Goal: Task Accomplishment & Management: Manage account settings

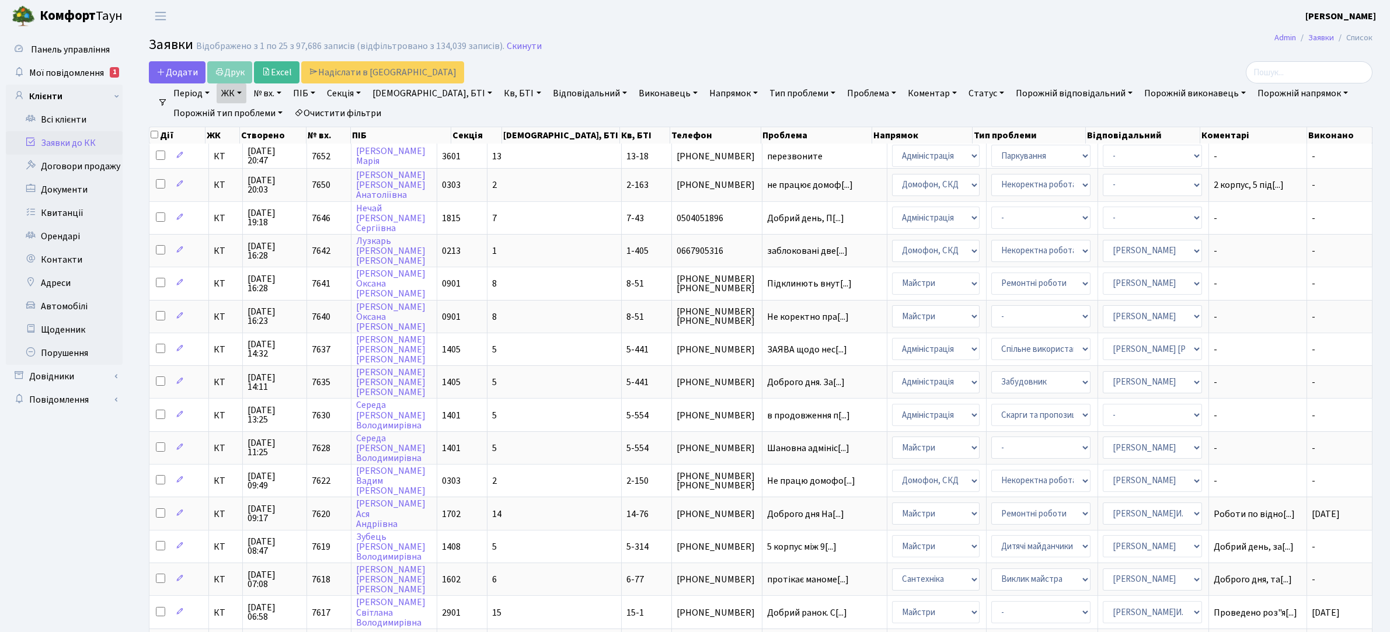
select select "25"
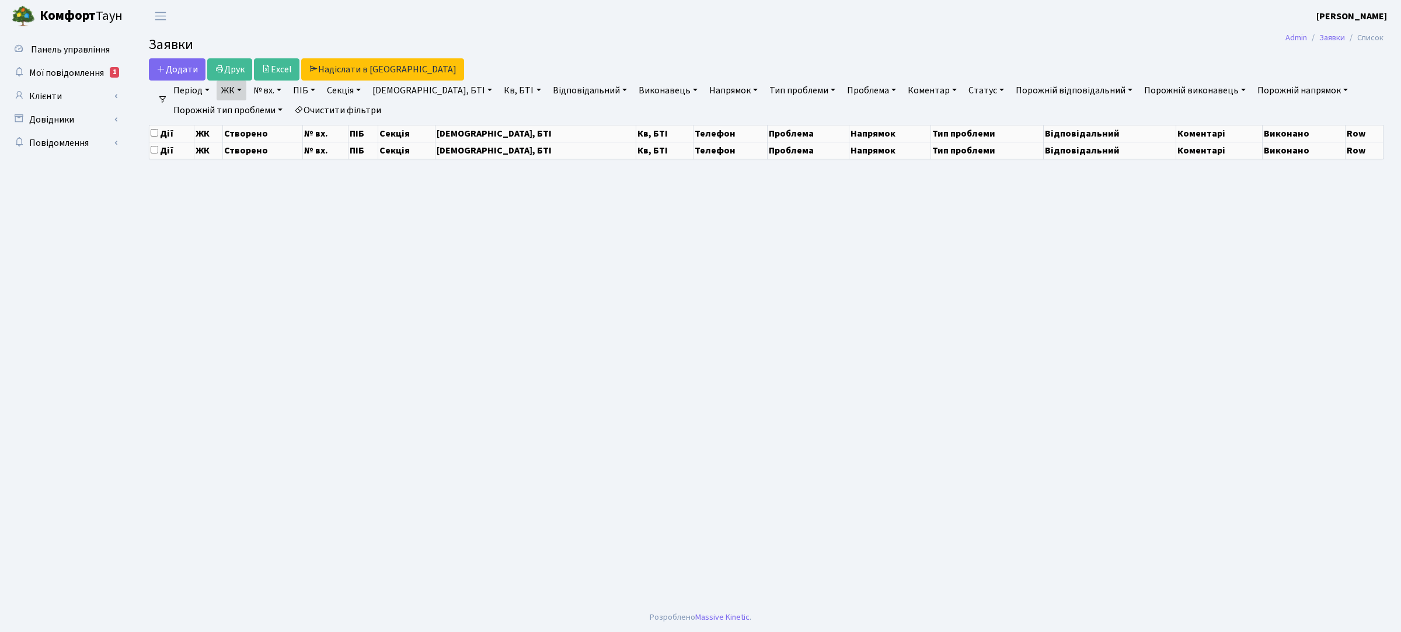
select select "25"
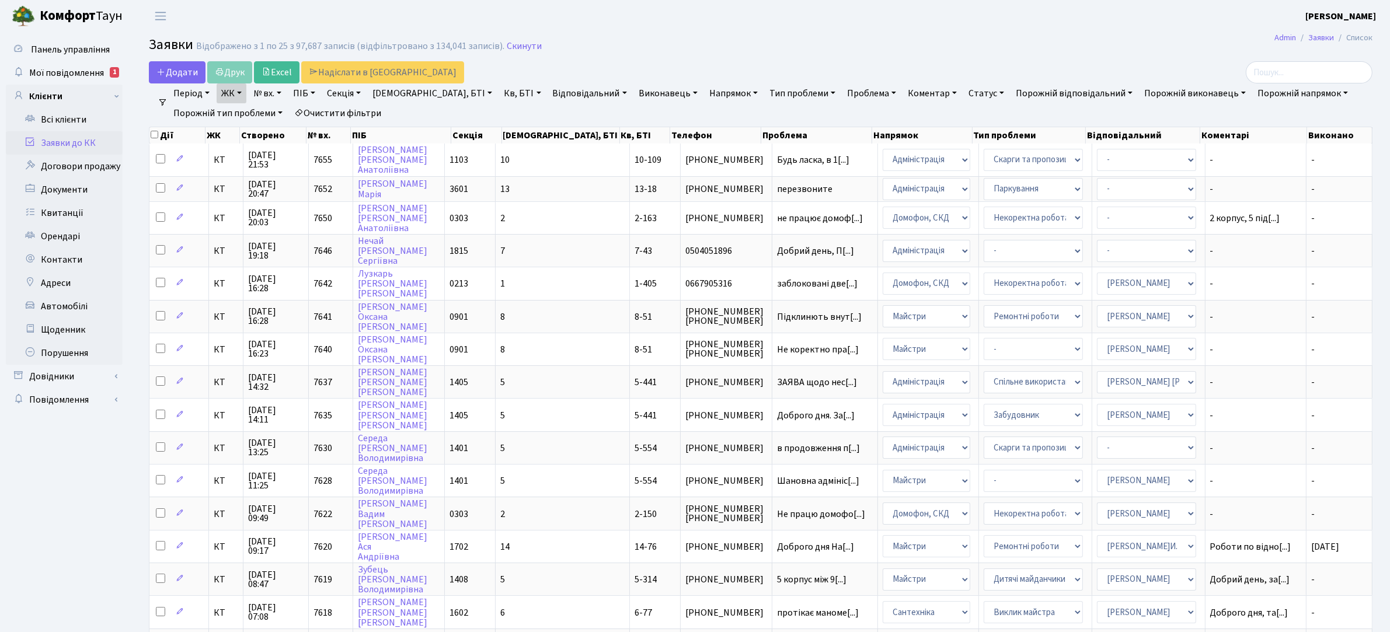
click at [354, 110] on link "Очистити фільтри" at bounding box center [338, 113] width 96 height 20
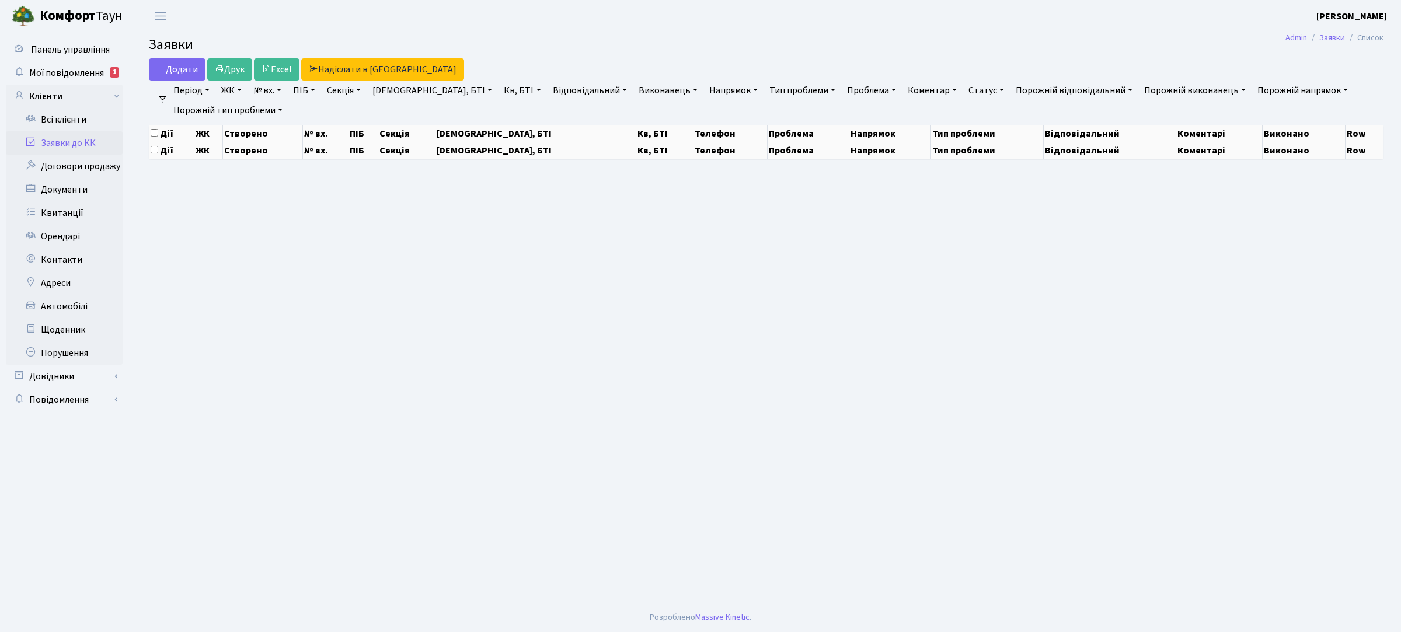
select select "25"
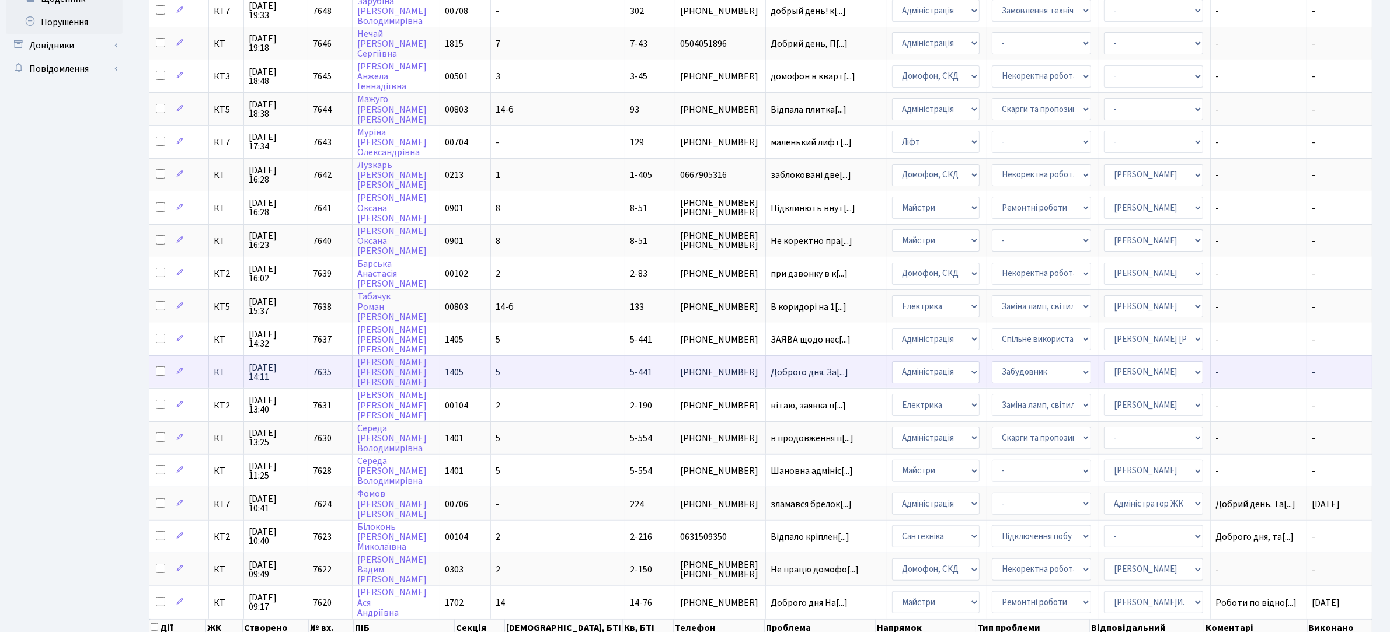
scroll to position [380, 0]
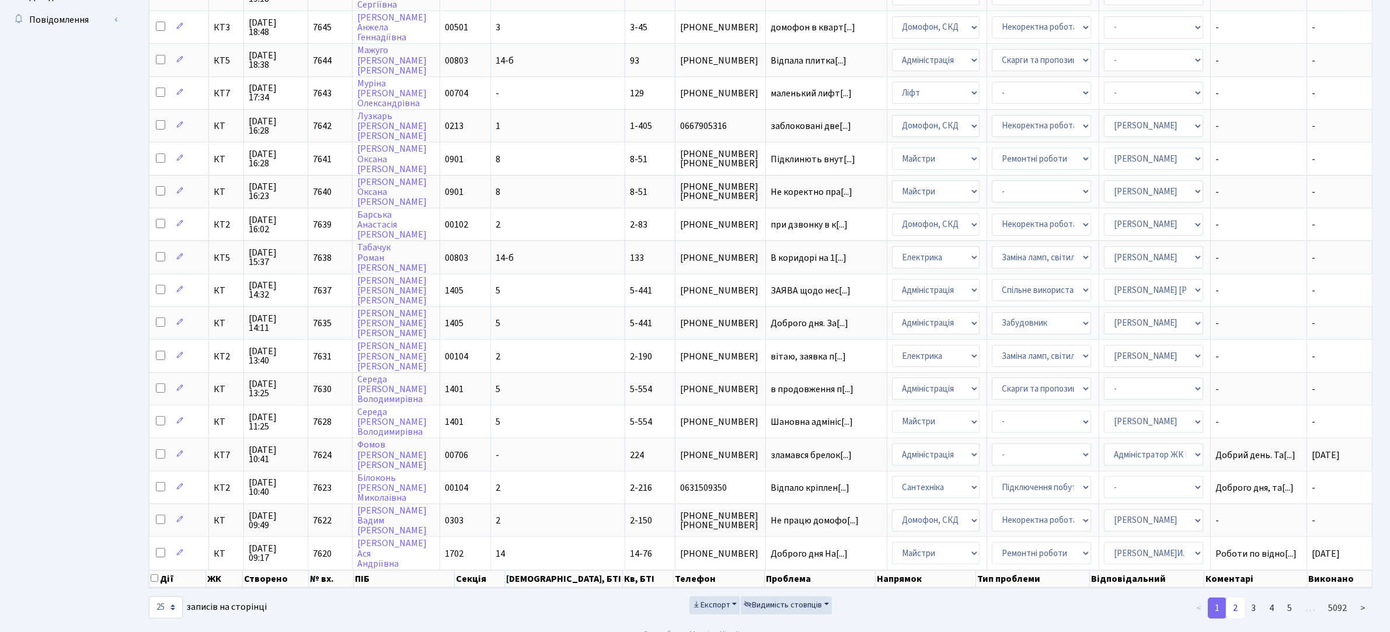
click at [1240, 598] on link "2" at bounding box center [1235, 608] width 19 height 21
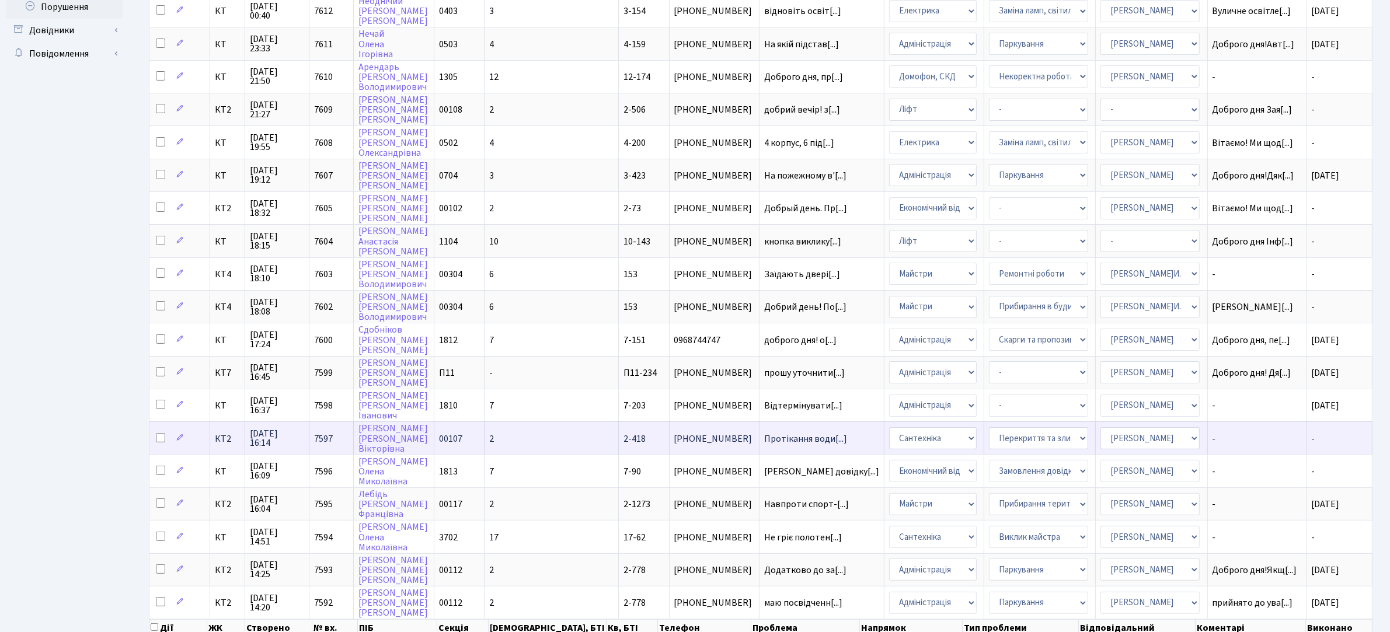
scroll to position [321, 0]
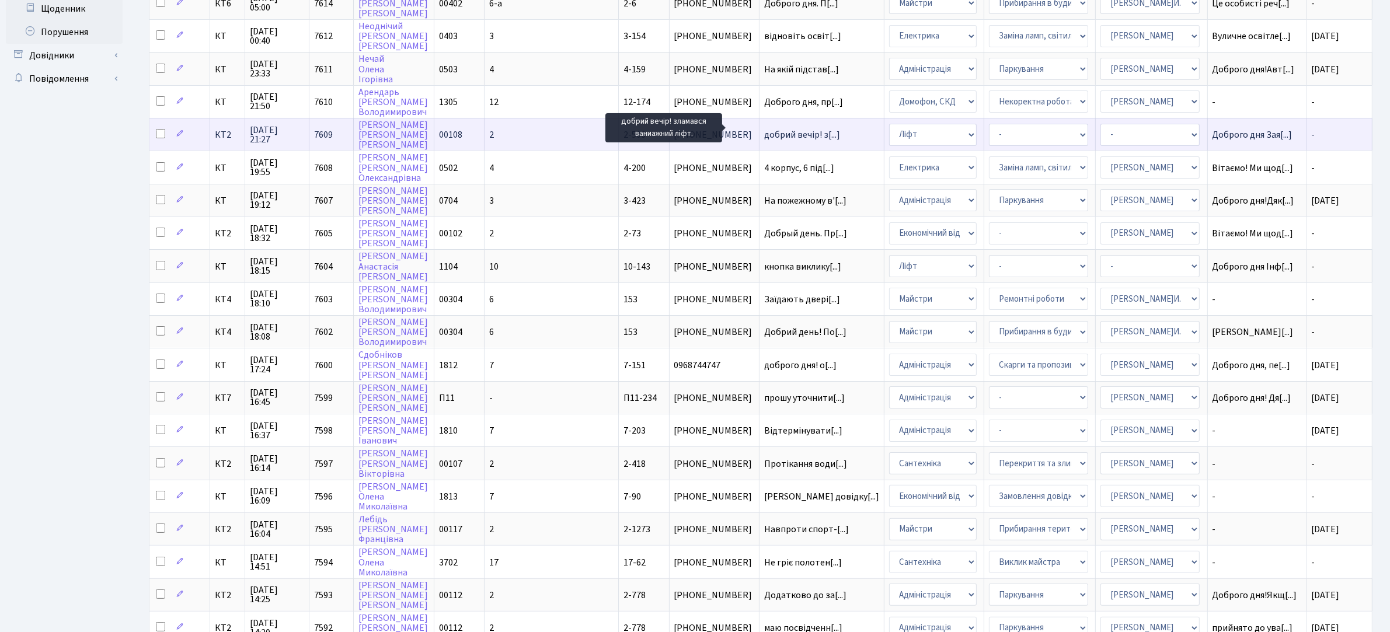
click at [795, 128] on span "добрий вечір! з[...]" at bounding box center [802, 134] width 76 height 13
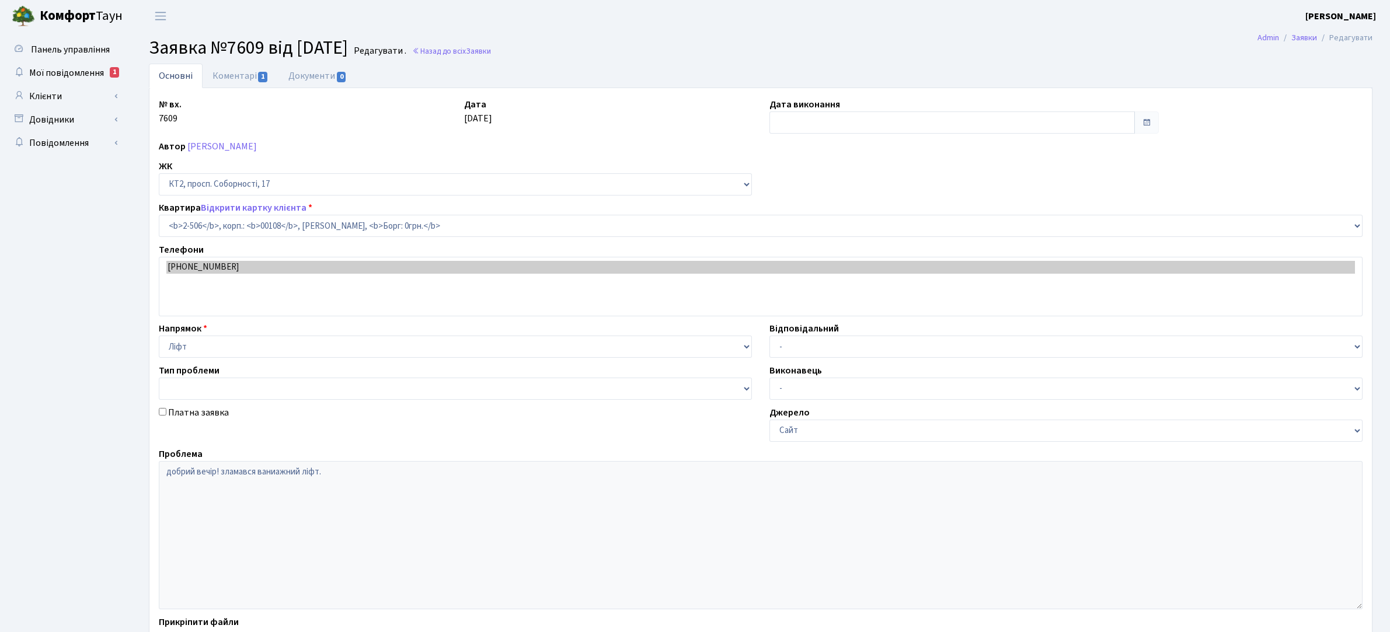
select select "15550"
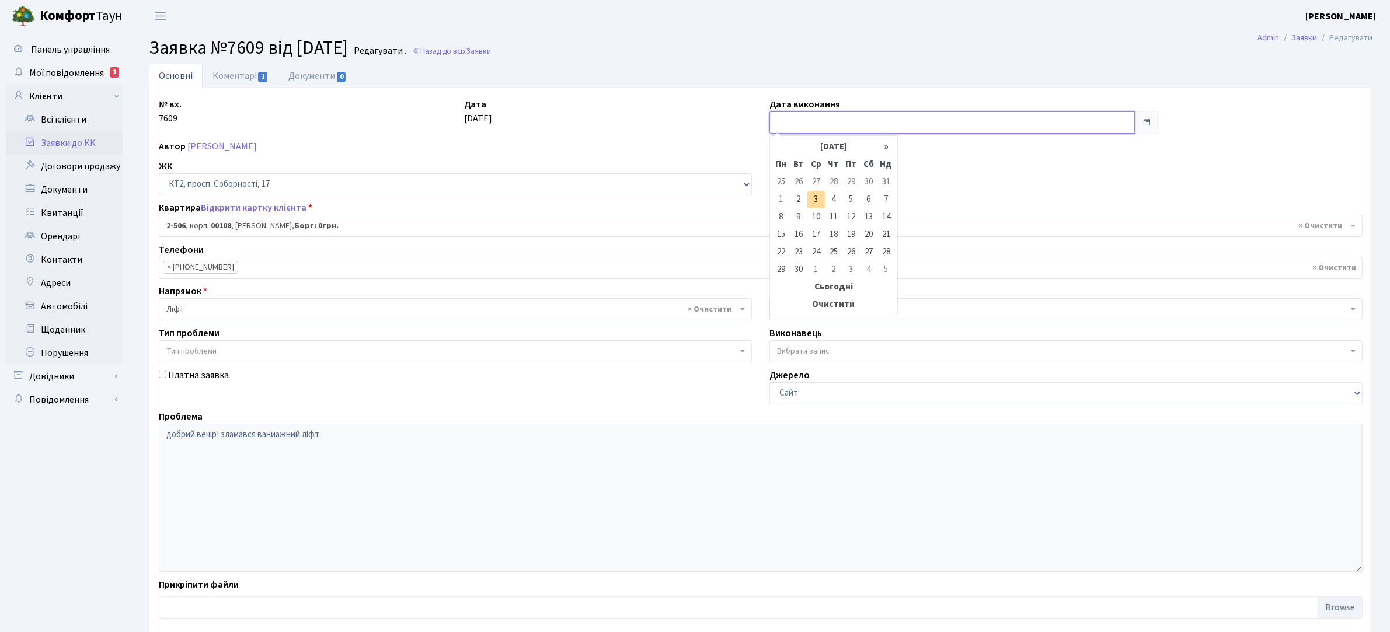
click at [855, 117] on input "text" at bounding box center [953, 123] width 366 height 22
click at [819, 196] on td "3" at bounding box center [817, 200] width 18 height 18
type input "[DATE]"
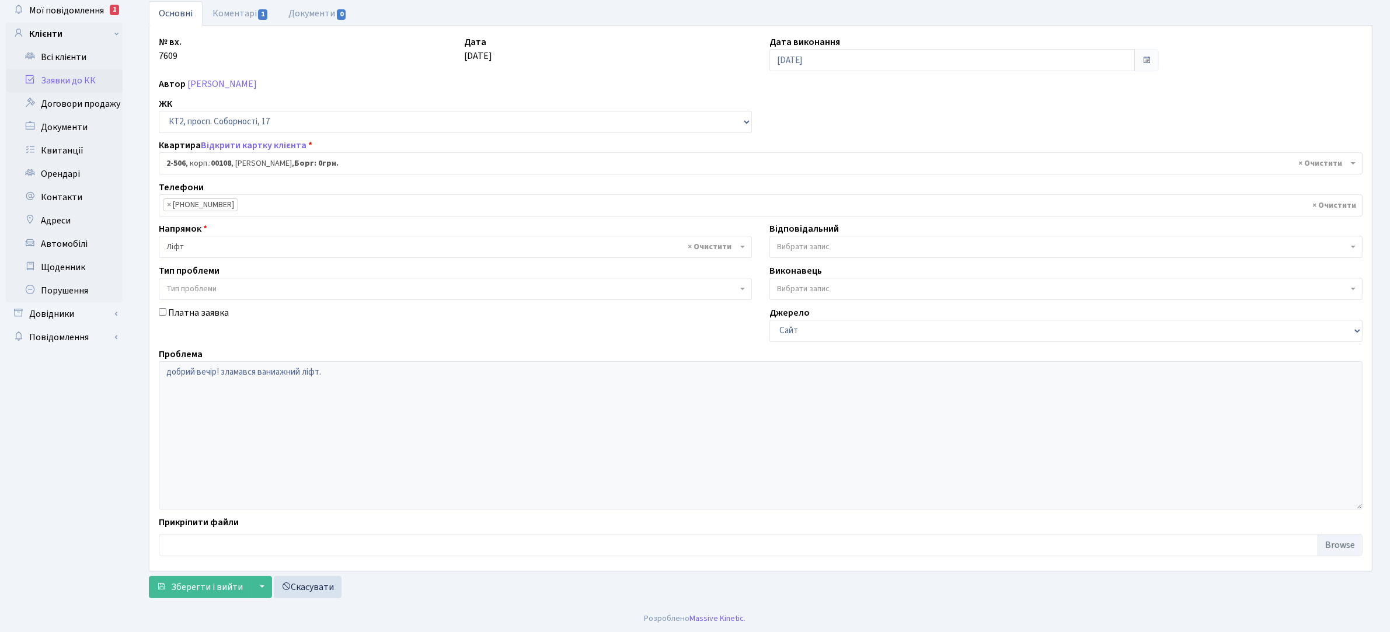
scroll to position [64, 0]
click at [193, 591] on span "Зберегти і вийти" at bounding box center [207, 586] width 72 height 13
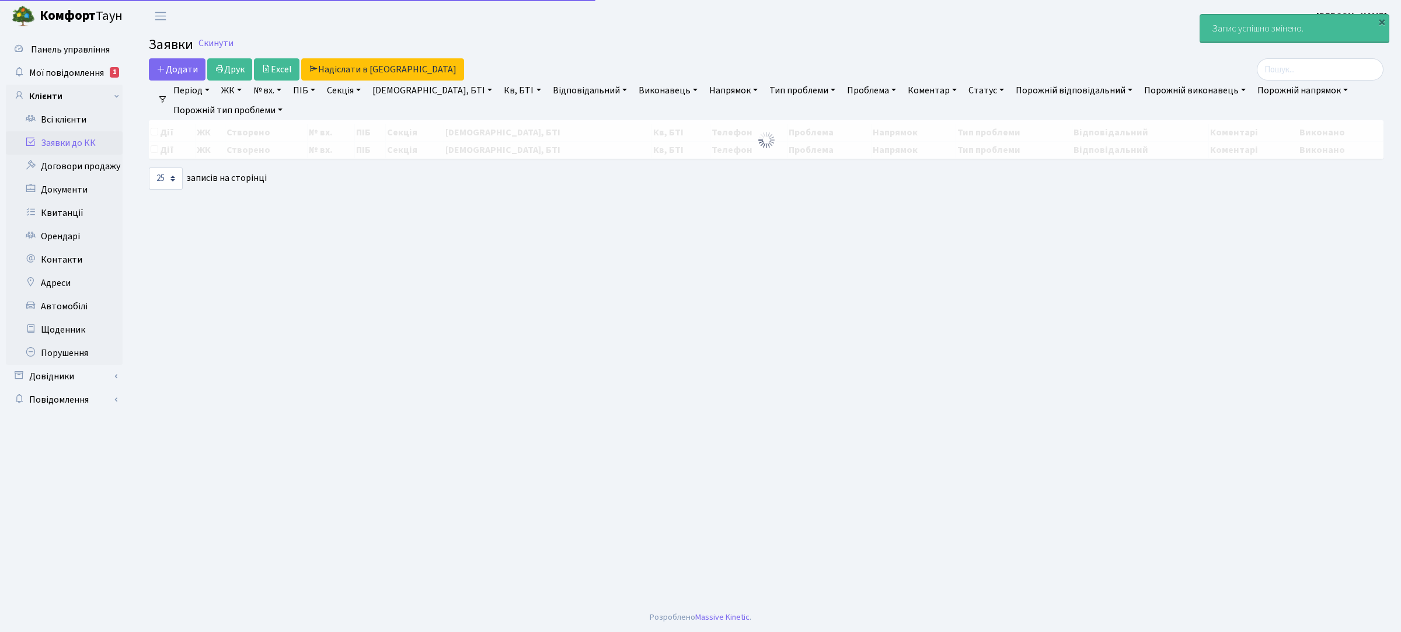
select select "25"
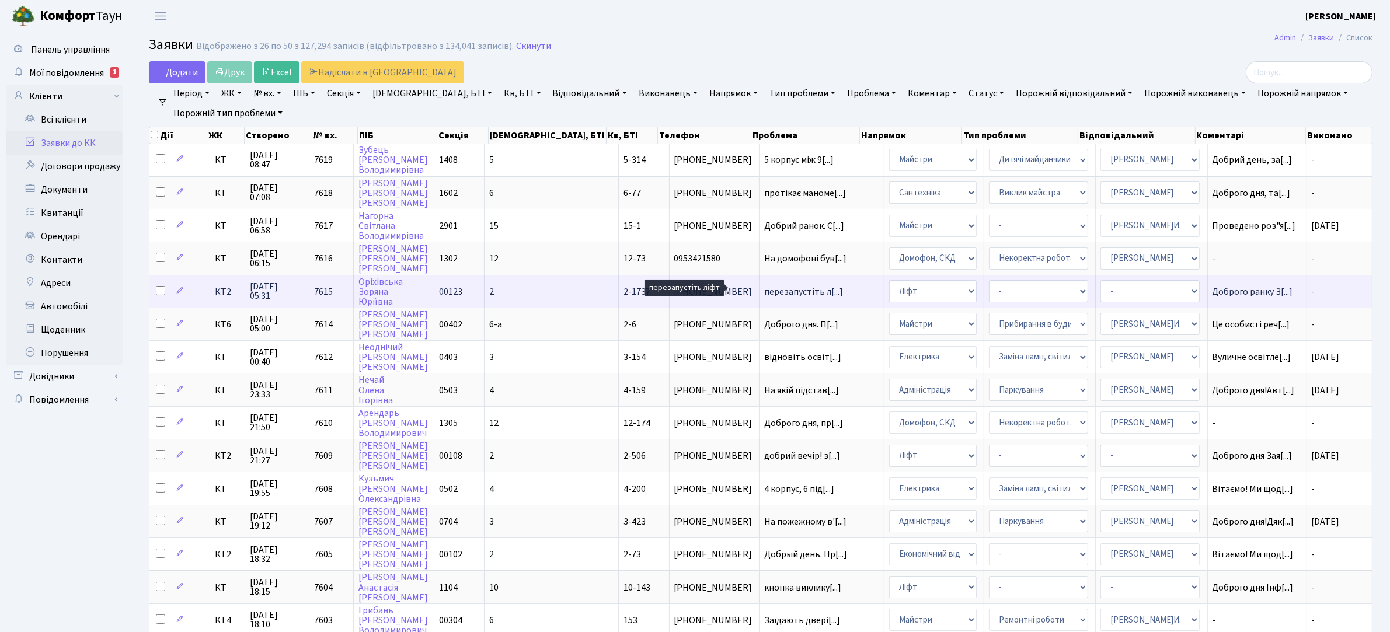
click at [764, 287] on span "перезапустіть л[...]" at bounding box center [803, 292] width 79 height 13
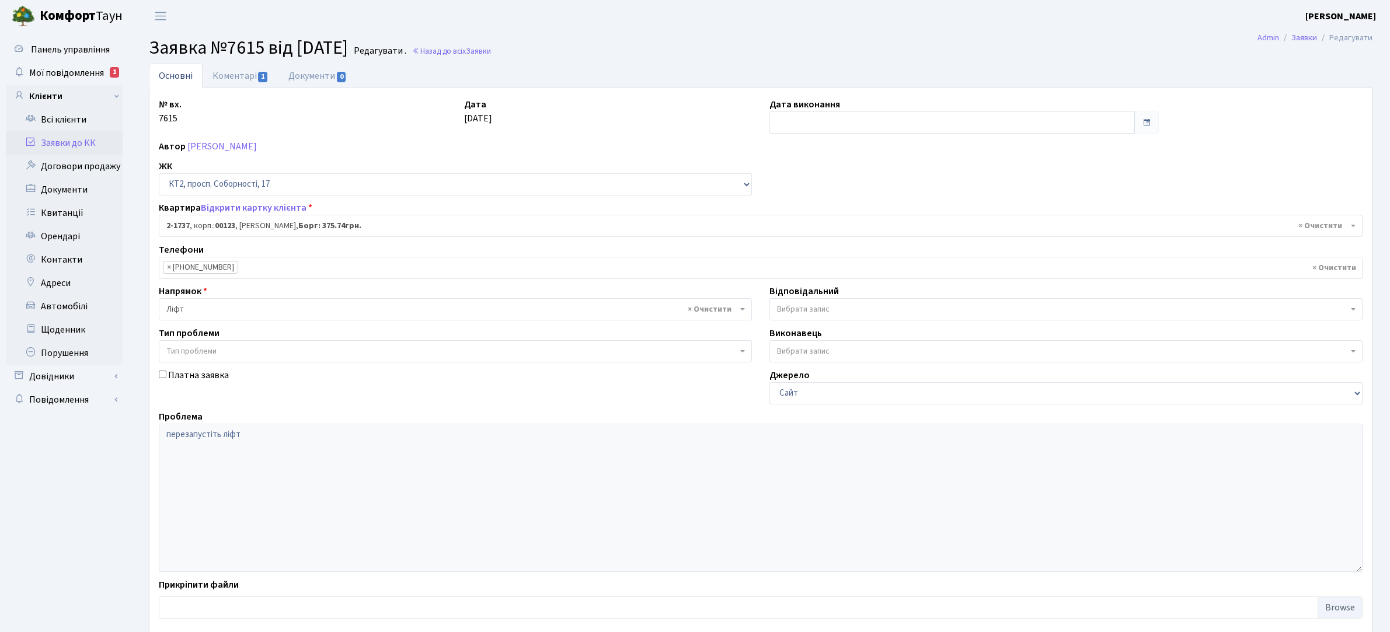
select select "13352"
click at [912, 117] on input "text" at bounding box center [953, 123] width 366 height 22
click at [816, 200] on td "3" at bounding box center [817, 200] width 18 height 18
type input "[DATE]"
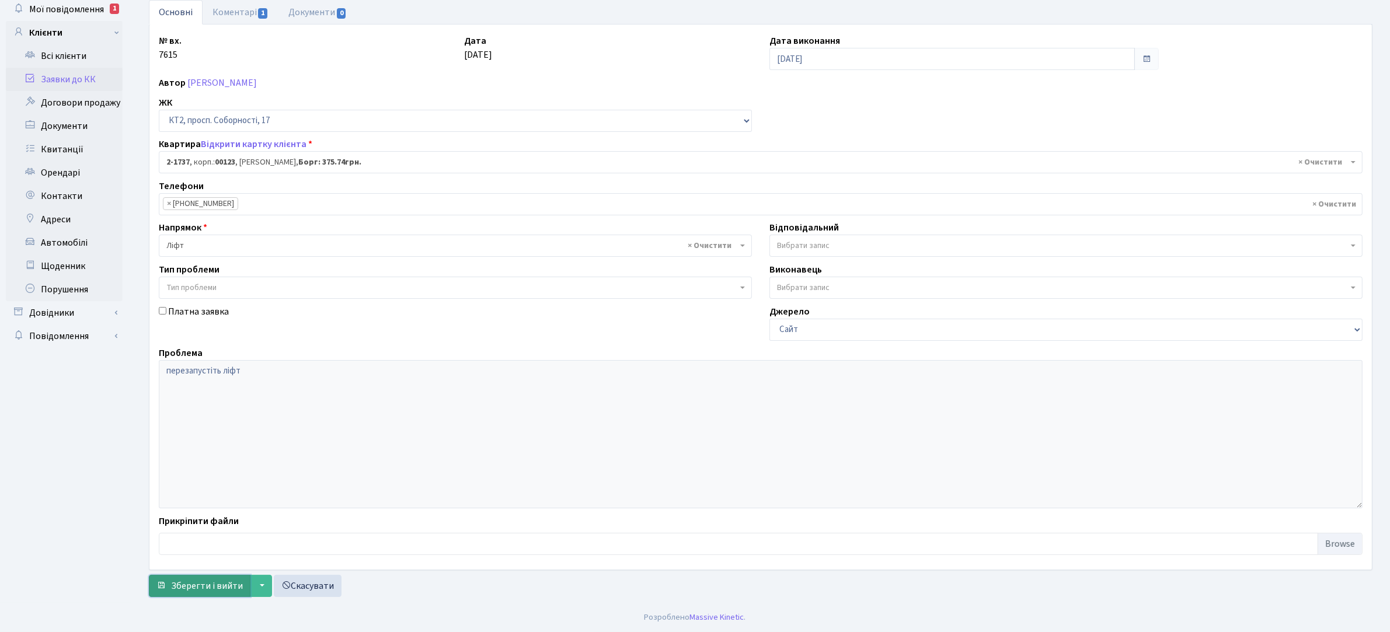
click at [189, 582] on span "Зберегти і вийти" at bounding box center [207, 586] width 72 height 13
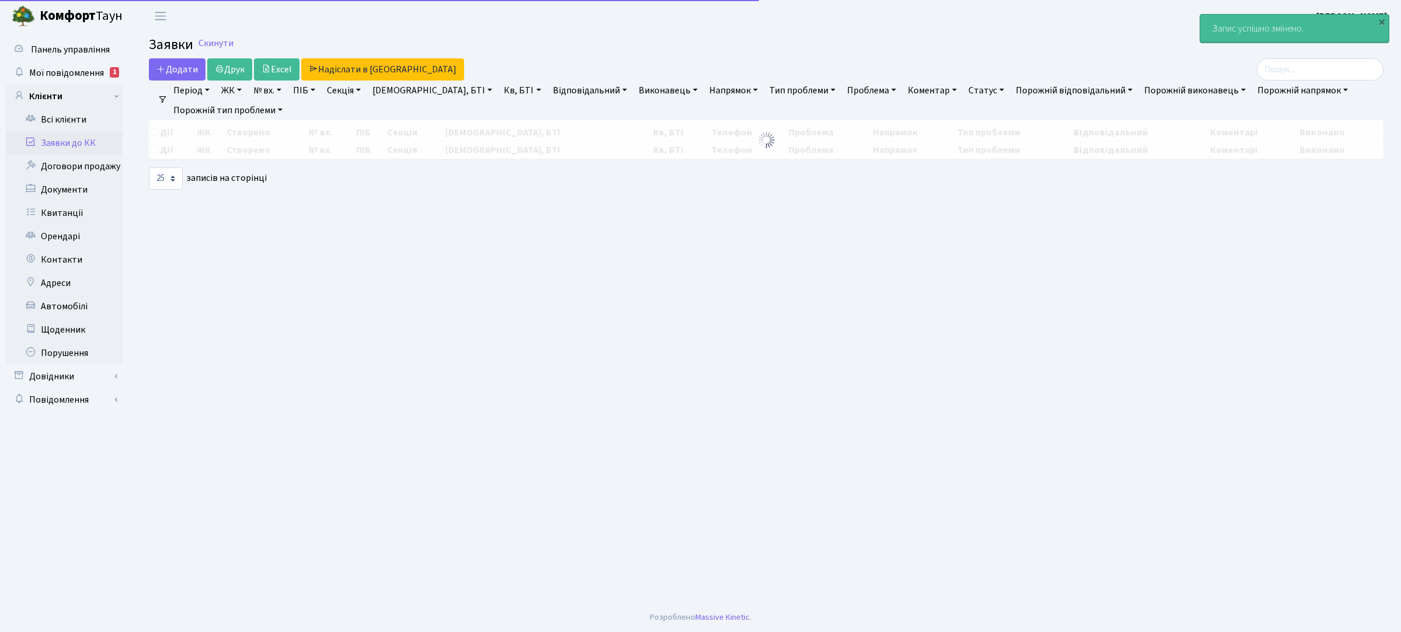
select select "25"
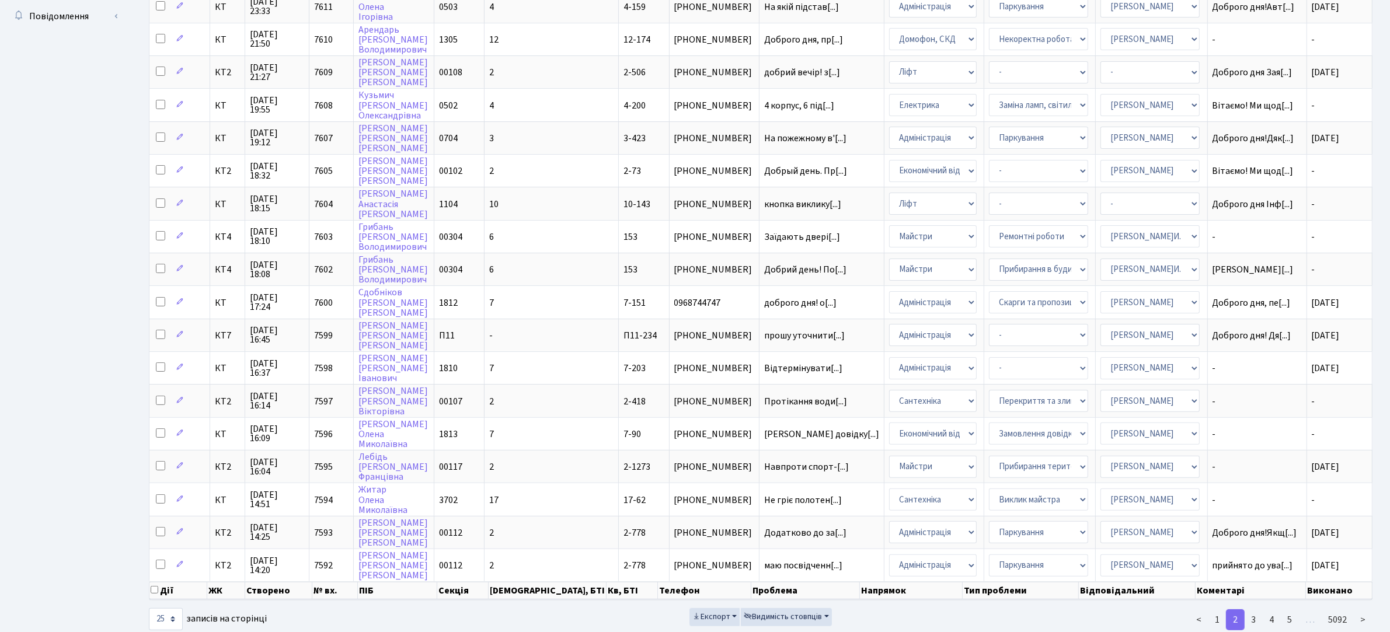
scroll to position [394, 0]
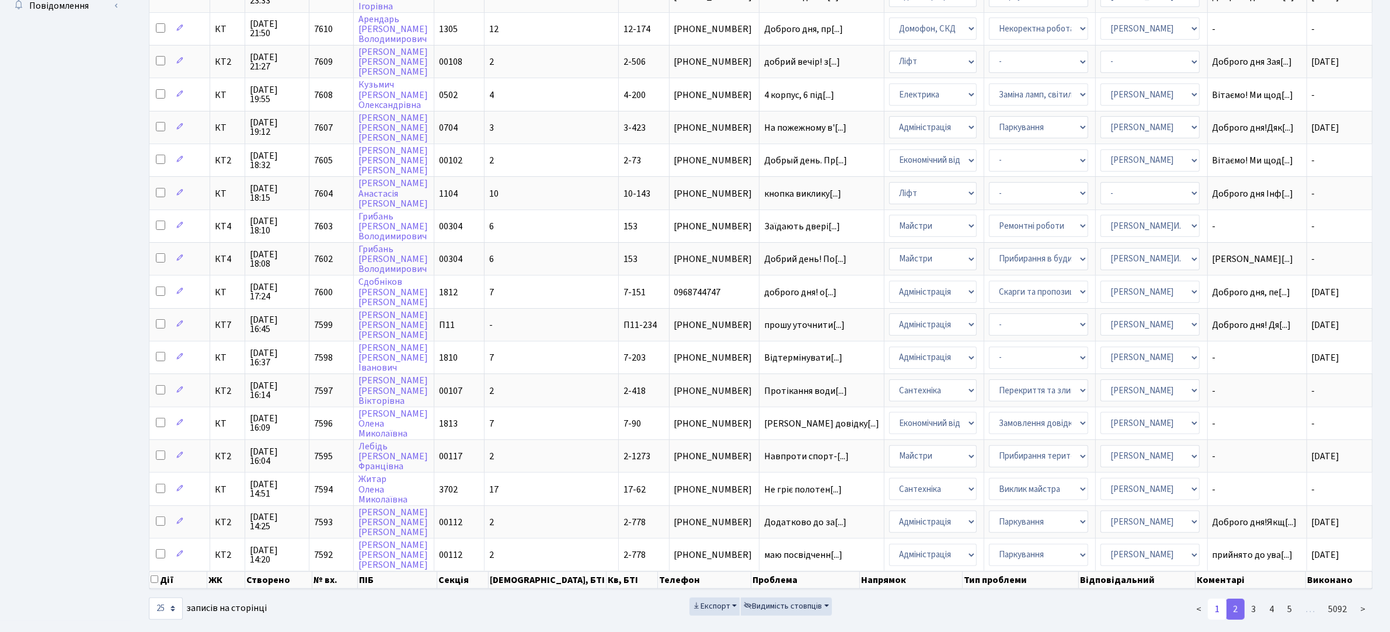
click at [1216, 599] on link "1" at bounding box center [1217, 609] width 19 height 21
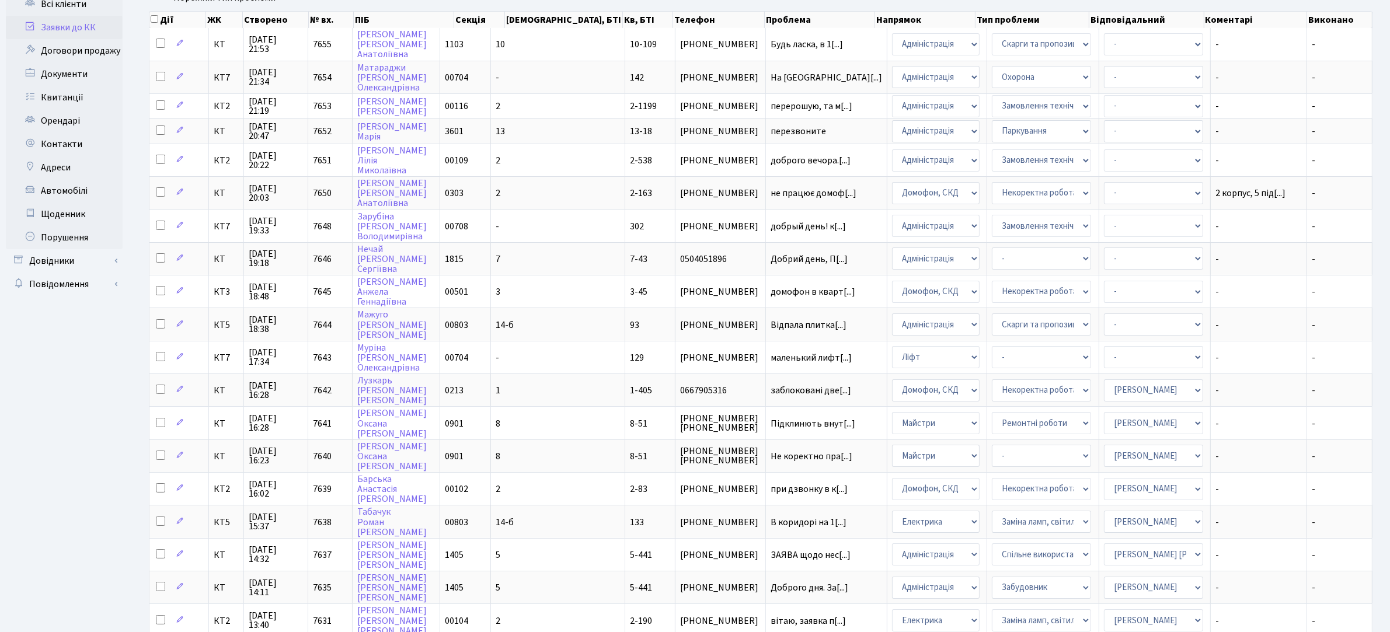
scroll to position [0, 0]
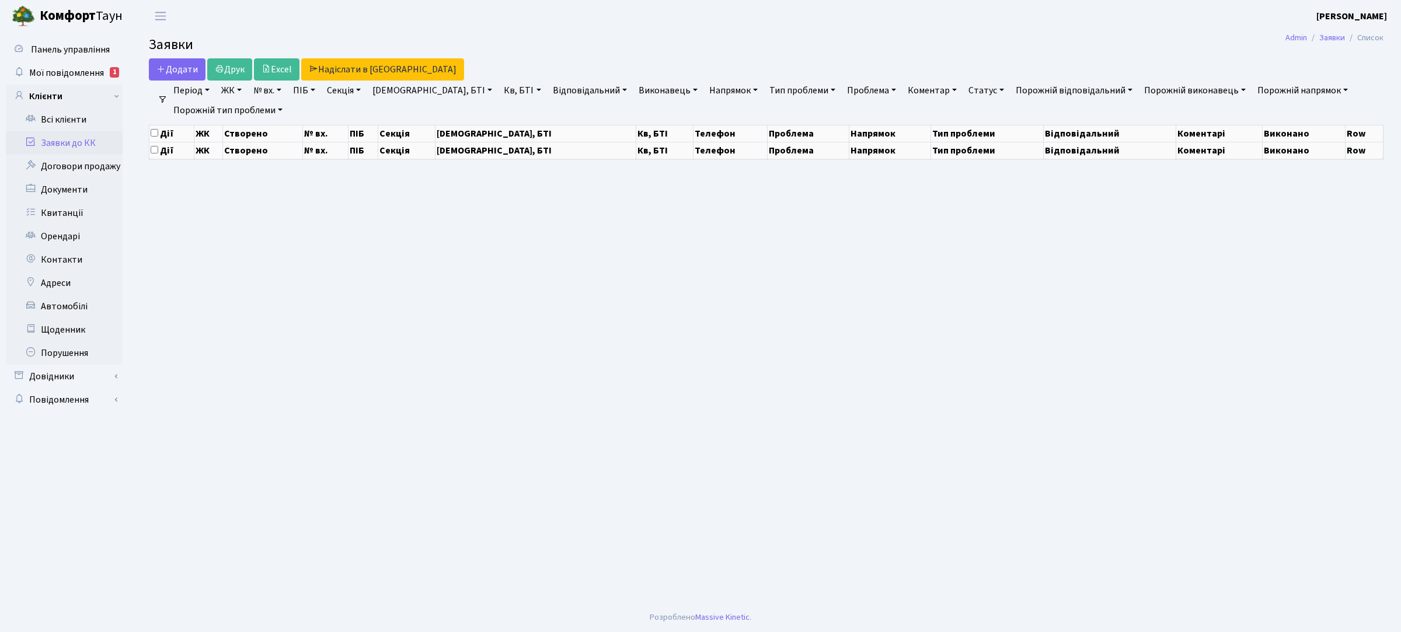
select select "25"
